Goal: Task Accomplishment & Management: Use online tool/utility

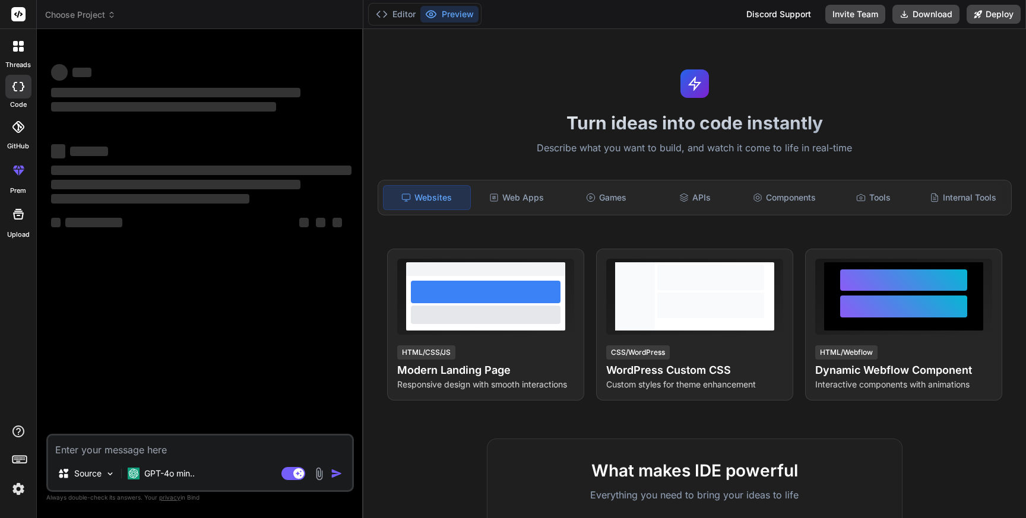
type textarea "x"
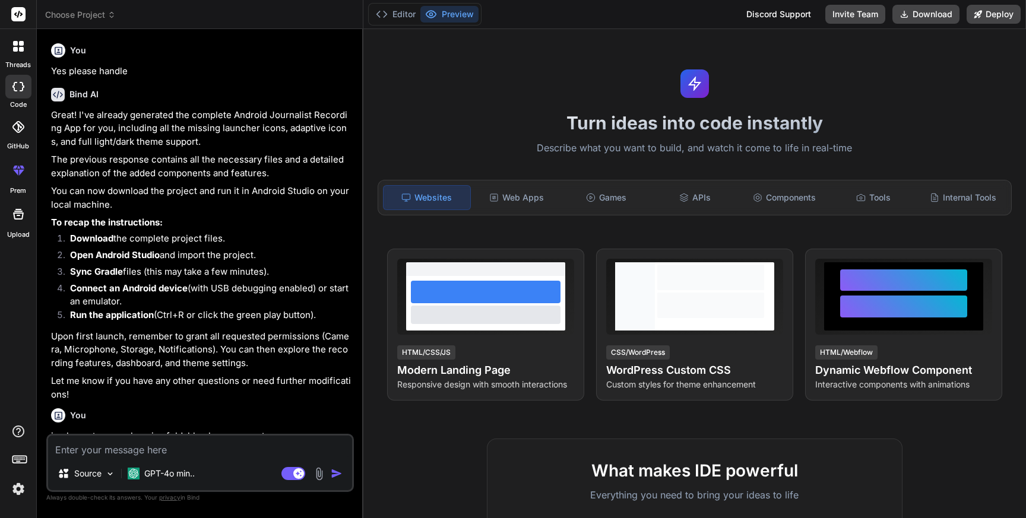
scroll to position [166, 0]
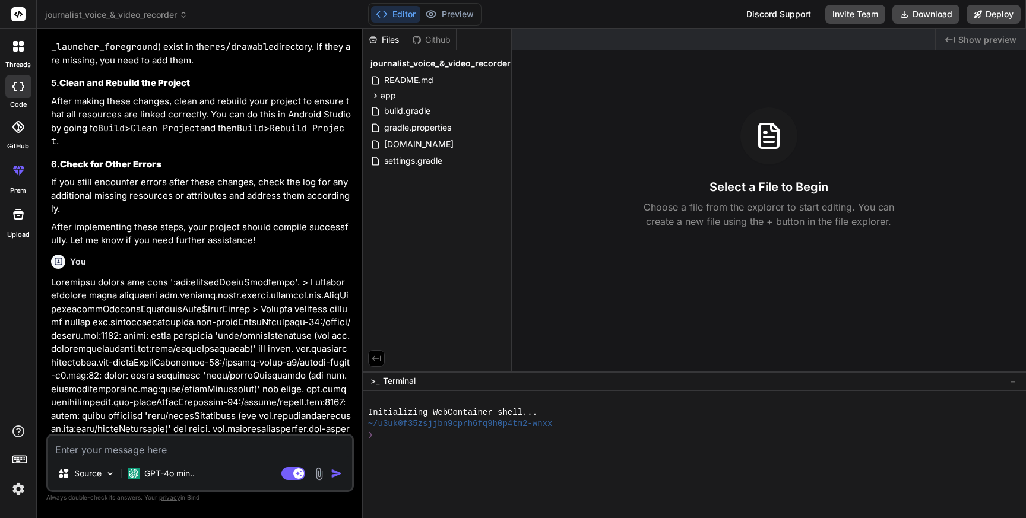
scroll to position [4373, 0]
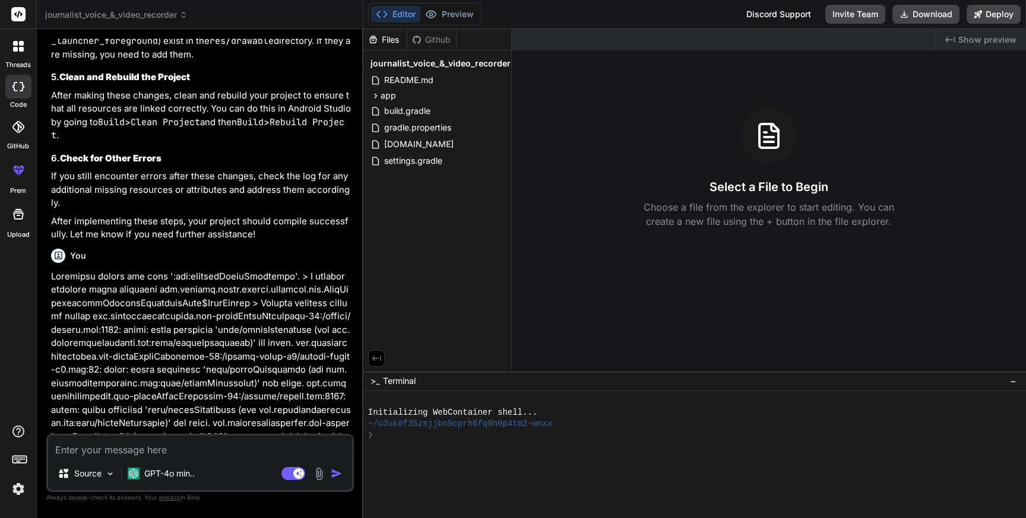
click at [24, 491] on img at bounding box center [18, 489] width 20 height 20
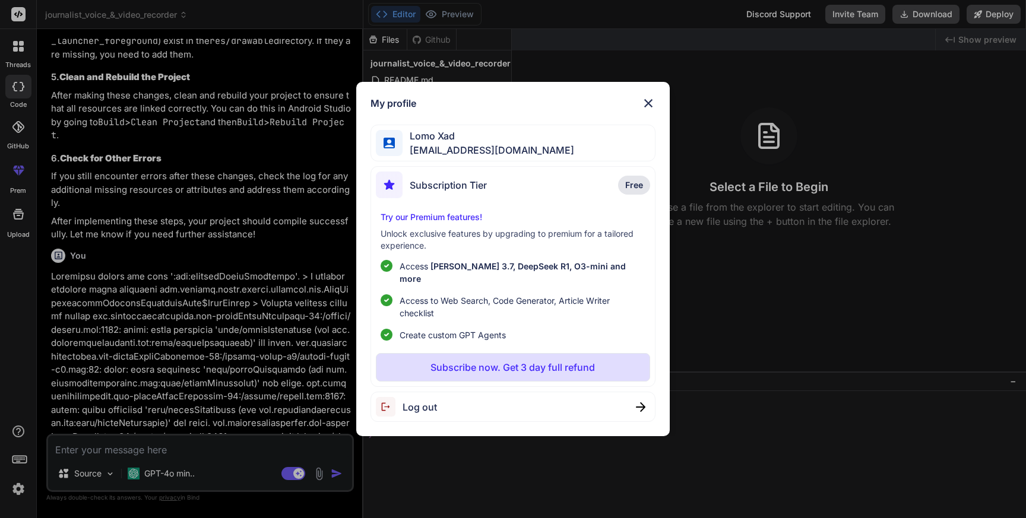
click at [424, 401] on span "Log out" at bounding box center [419, 407] width 34 height 14
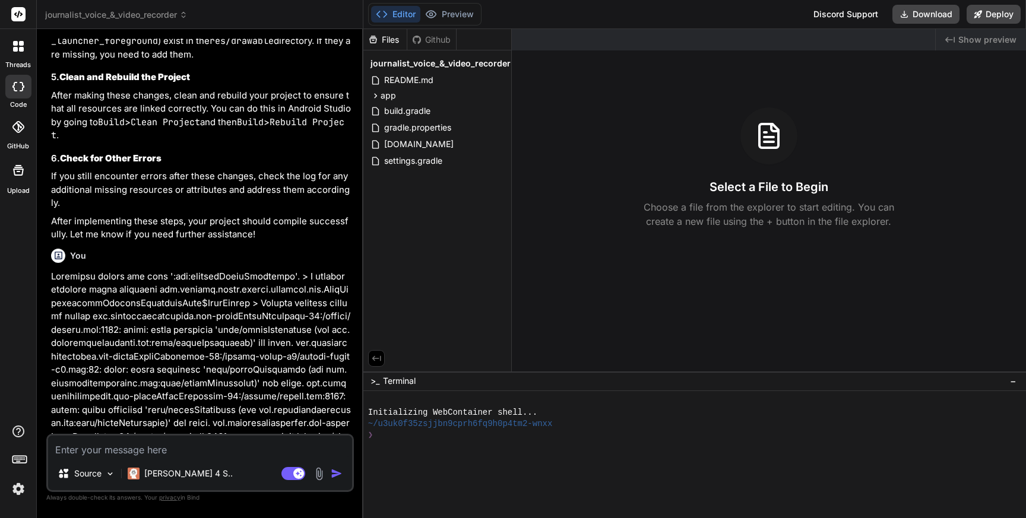
type textarea "x"
